Goal: Find specific page/section: Find specific page/section

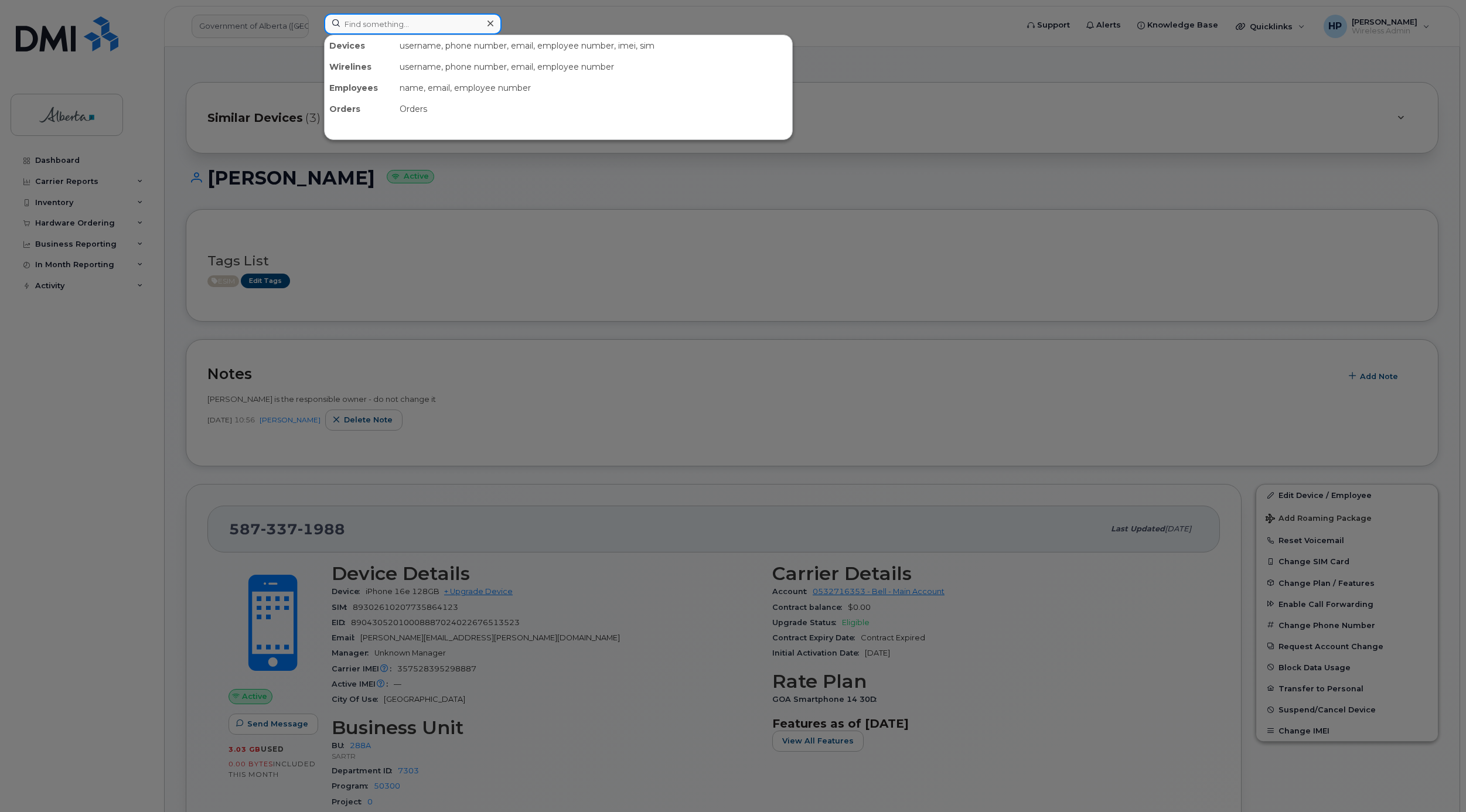
click at [388, 13] on input at bounding box center [413, 24] width 178 height 21
paste input "5873578891"
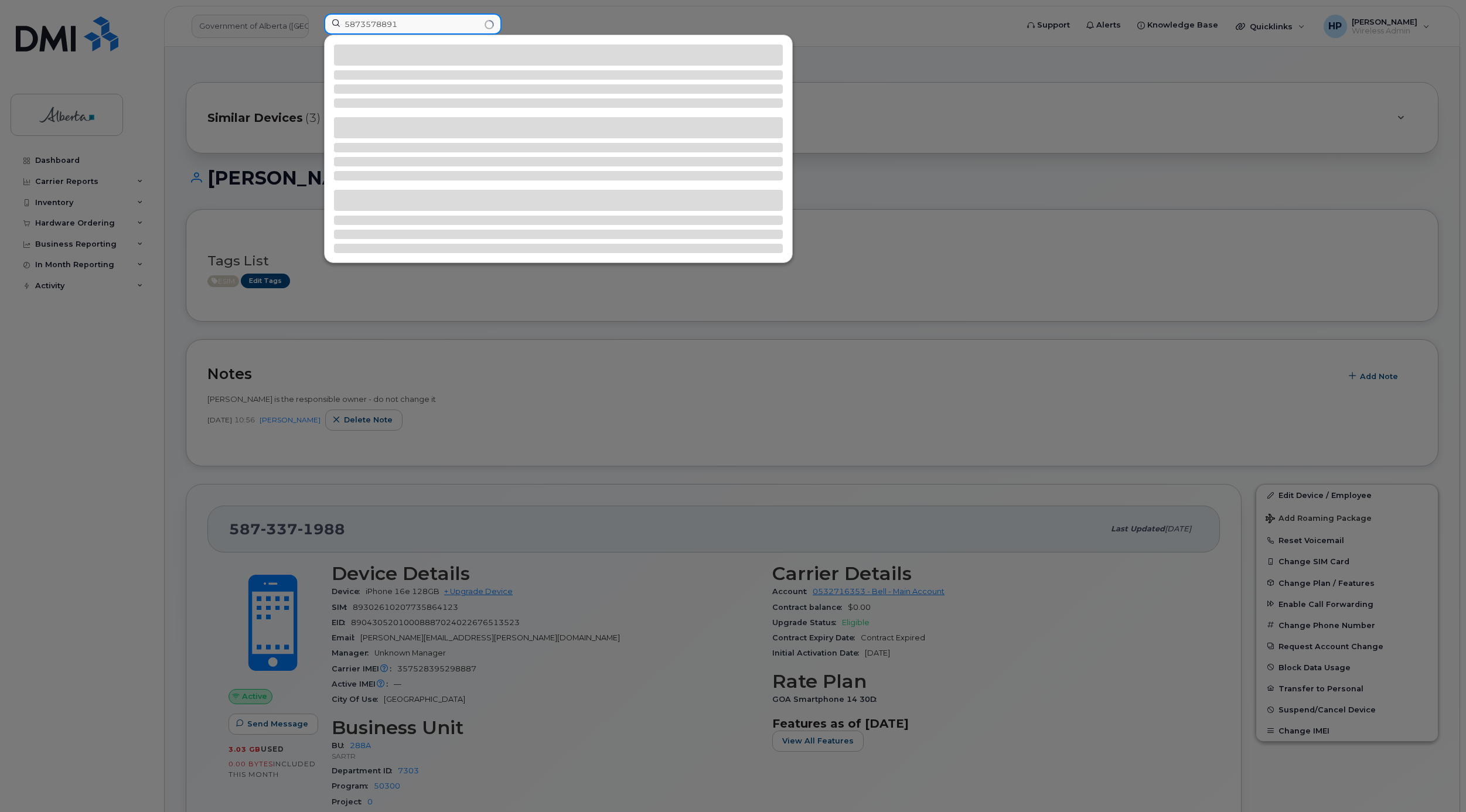
type input "5873578891"
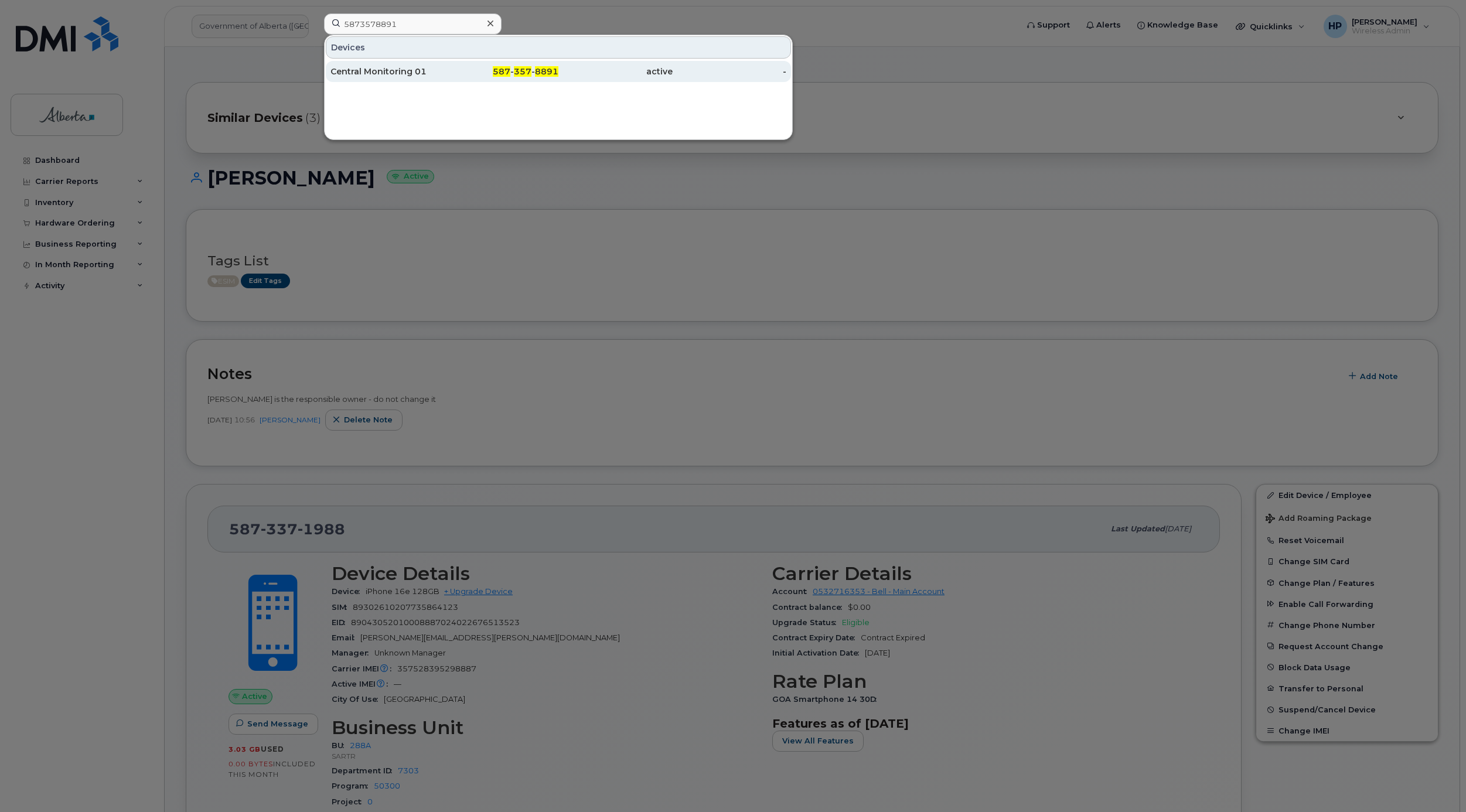
click at [443, 76] on div "Central Monitoring 01" at bounding box center [388, 71] width 114 height 12
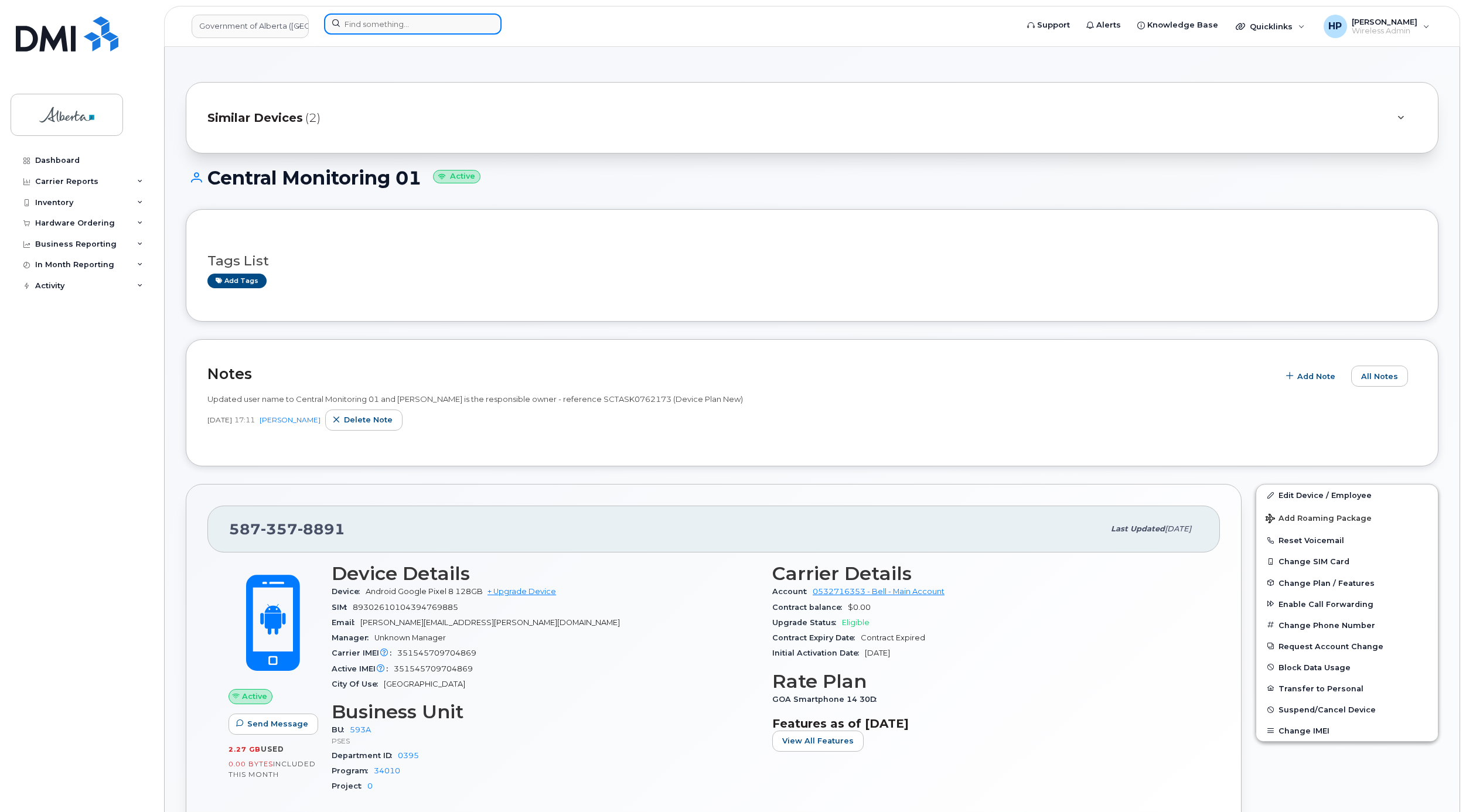
click at [349, 25] on input at bounding box center [413, 24] width 178 height 21
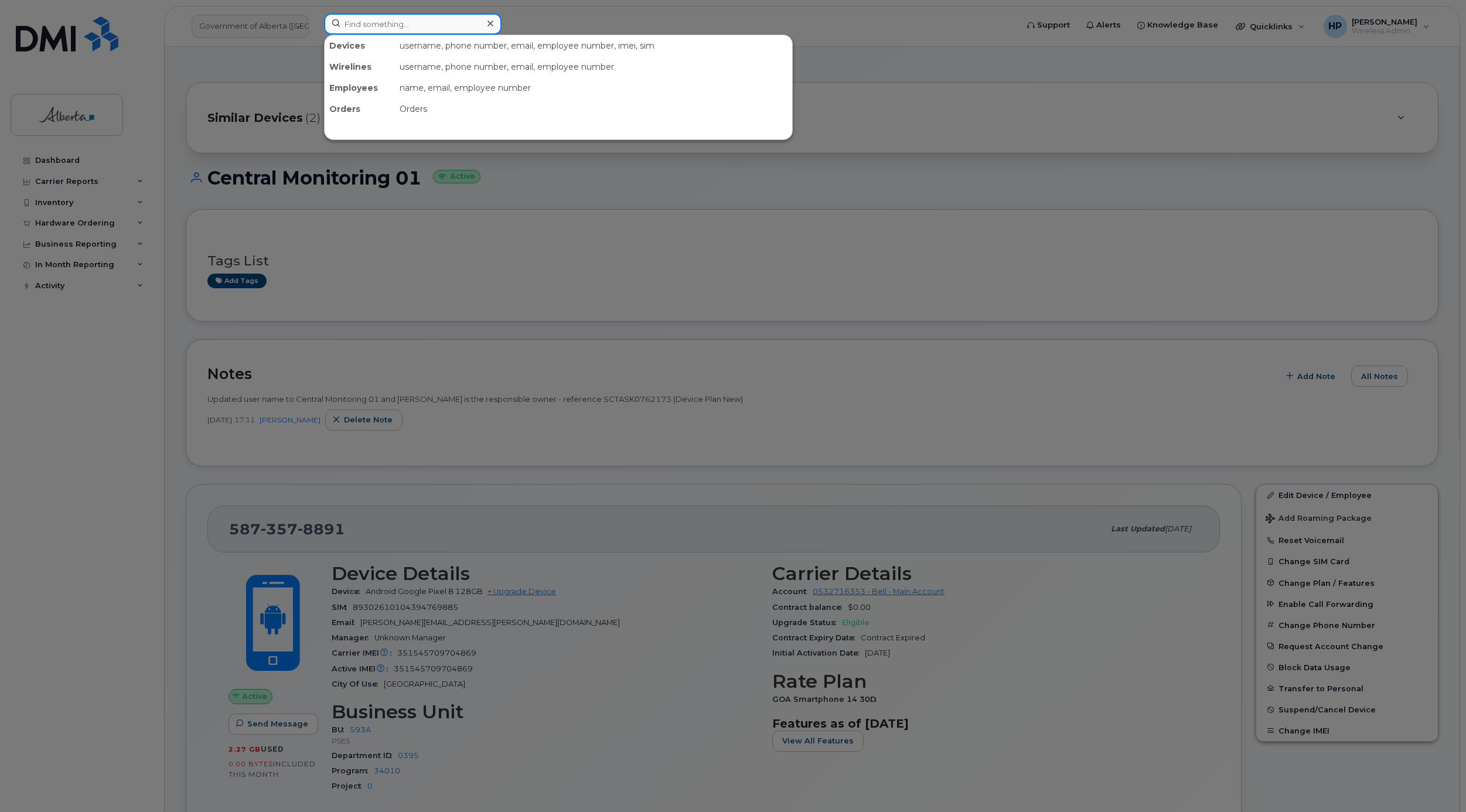
paste input "5873857196"
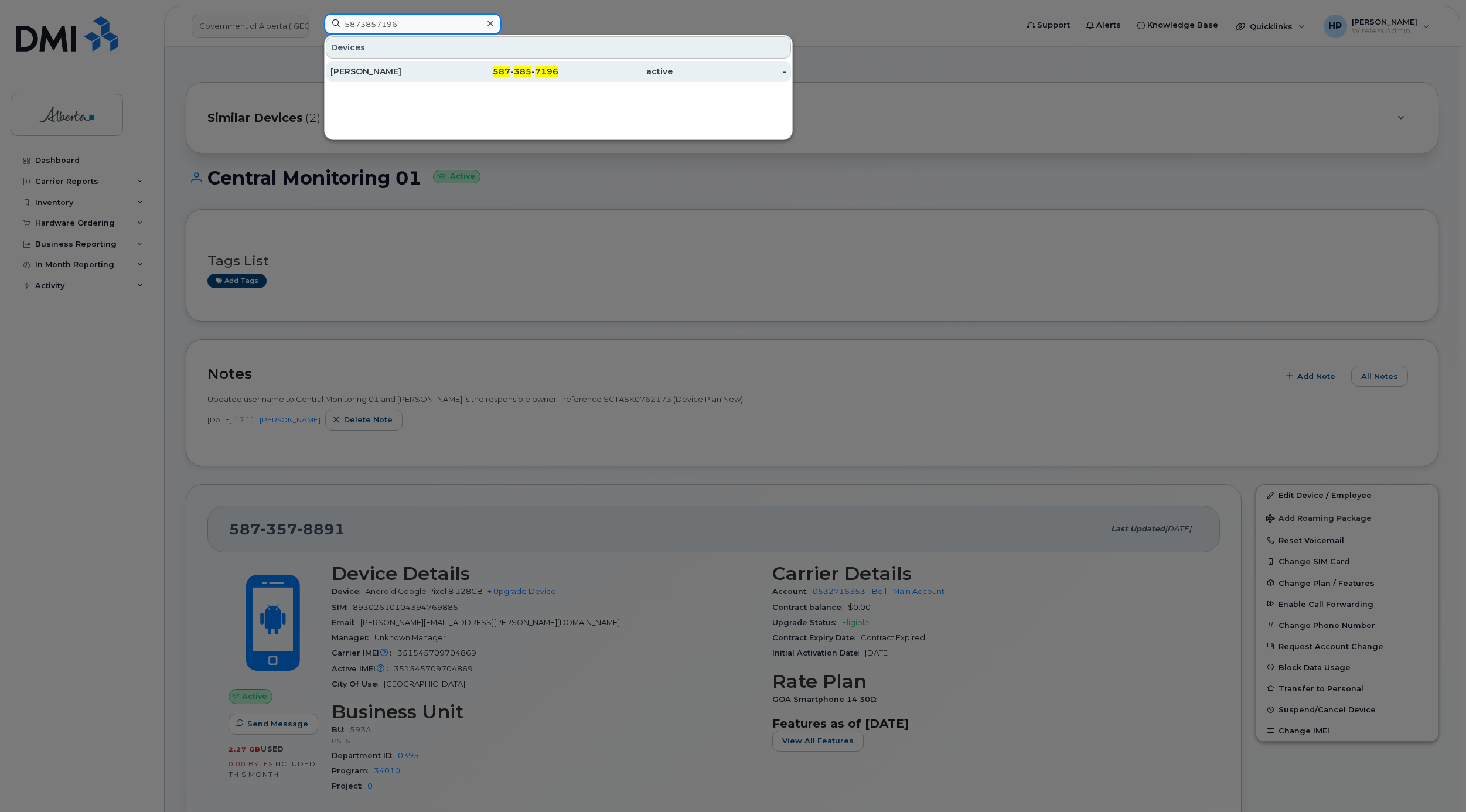
type input "5873857196"
click at [378, 70] on div "Nolan Mulligan" at bounding box center [388, 71] width 114 height 12
